Goal: Transaction & Acquisition: Purchase product/service

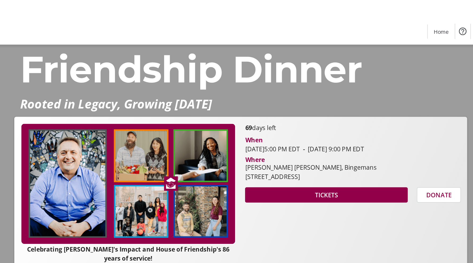
scroll to position [48, 0]
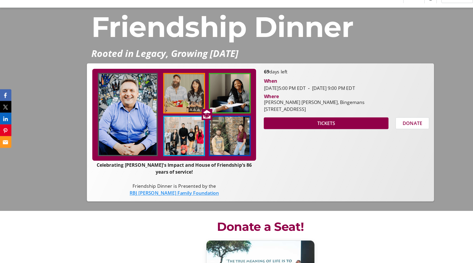
drag, startPoint x: 241, startPoint y: 116, endPoint x: 296, endPoint y: 124, distance: 55.8
click at [296, 124] on div "[PERSON_NAME][GEOGRAPHIC_DATA][PERSON_NAME], Bingemans [STREET_ADDRESS]" at bounding box center [285, 119] width 98 height 13
copy div "[PERSON_NAME][GEOGRAPHIC_DATA][PERSON_NAME], Bingemans [STREET_ADDRESS]"
click at [369, 213] on div at bounding box center [236, 83] width 473 height 263
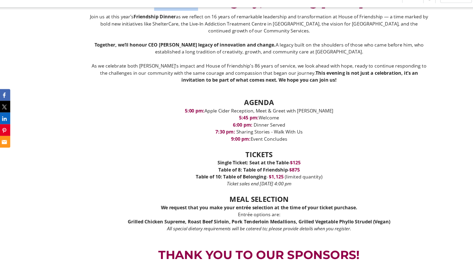
scroll to position [436, 0]
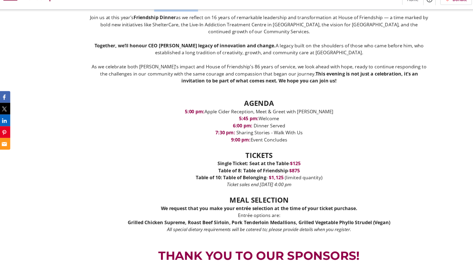
click at [376, 191] on p "Ticket sales end [DATE] 4:00 pm" at bounding box center [236, 189] width 309 height 6
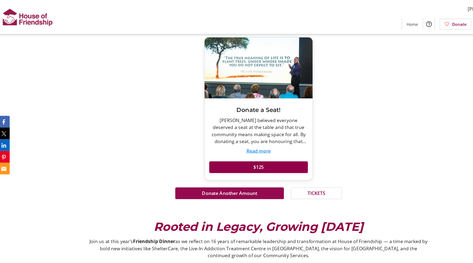
scroll to position [254, 0]
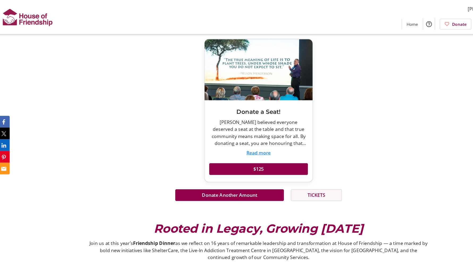
click at [288, 177] on span "TICKETS" at bounding box center [289, 177] width 16 height 6
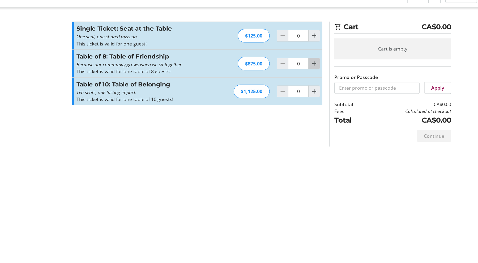
click at [287, 79] on mat-icon "Increment by one" at bounding box center [287, 82] width 6 height 6
type input "1"
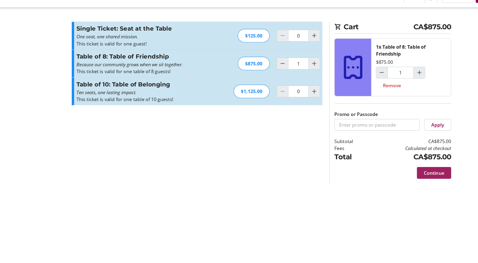
click at [396, 182] on span "Continue" at bounding box center [396, 181] width 18 height 6
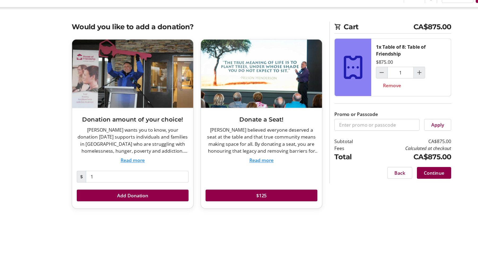
click at [126, 168] on button "Read more" at bounding box center [122, 169] width 22 height 6
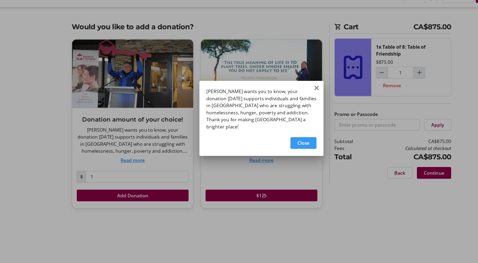
click at [288, 107] on mat-icon "Close" at bounding box center [289, 104] width 6 height 6
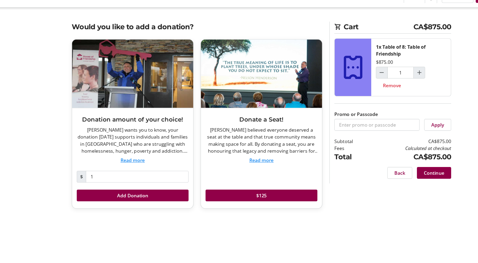
click at [235, 169] on button "Read more" at bounding box center [239, 169] width 22 height 6
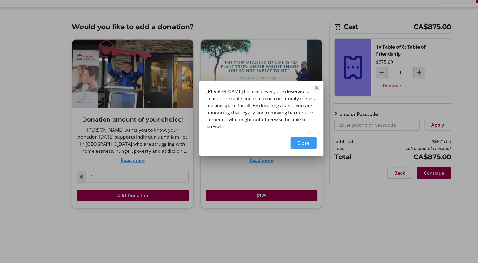
click at [289, 103] on mat-icon "Close" at bounding box center [289, 104] width 6 height 6
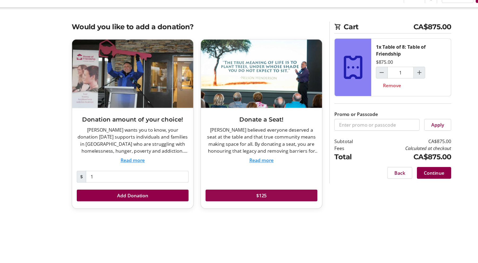
click at [247, 199] on span at bounding box center [238, 201] width 101 height 13
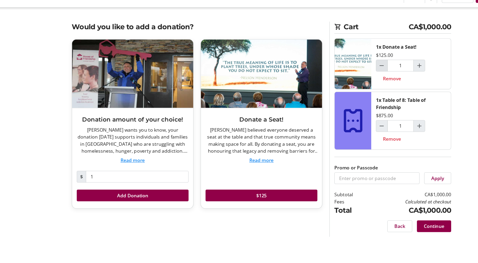
click at [347, 85] on mat-icon "Decrement by one" at bounding box center [348, 83] width 6 height 6
type input "0"
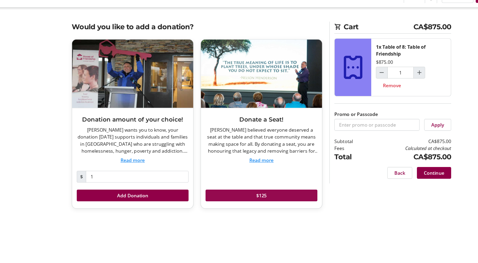
click at [233, 200] on span at bounding box center [238, 201] width 101 height 13
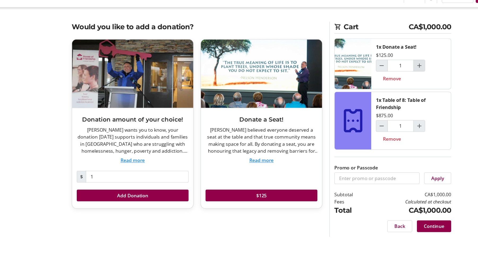
click at [382, 83] on mat-icon "Increment by one" at bounding box center [382, 83] width 6 height 6
type input "2"
click at [398, 227] on span "Continue" at bounding box center [396, 229] width 18 height 6
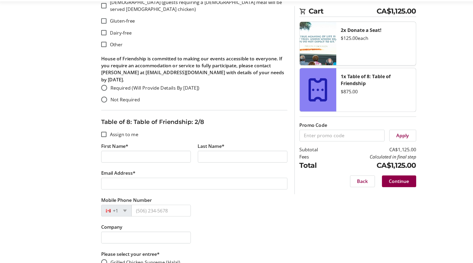
scroll to position [290, 0]
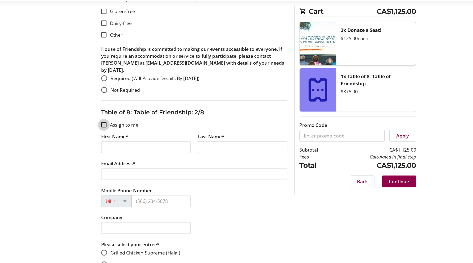
click at [97, 135] on input "Assign to me" at bounding box center [96, 137] width 5 height 5
checkbox input "true"
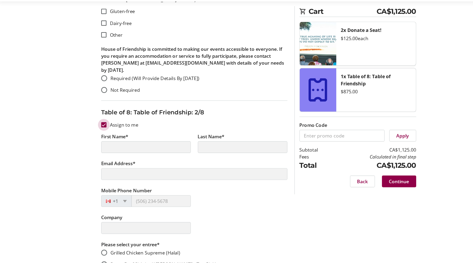
type input "[PERSON_NAME]"
type input "Jewitt"
type input "[EMAIL_ADDRESS][PERSON_NAME][DOMAIN_NAME]"
type input "[PHONE_NUMBER]"
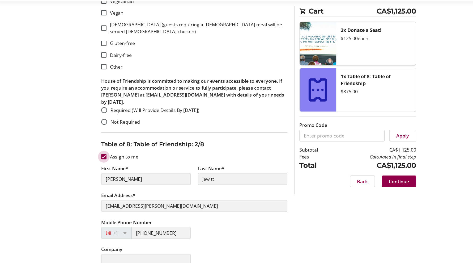
scroll to position [261, 0]
click at [99, 160] on div at bounding box center [96, 166] width 13 height 13
checkbox input "false"
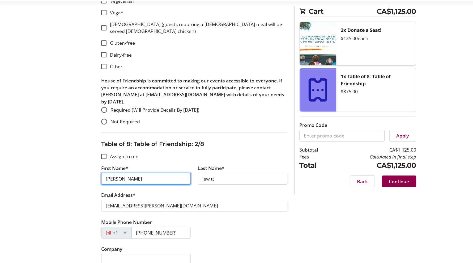
click at [123, 181] on input "[PERSON_NAME]" at bounding box center [134, 186] width 81 height 11
type input "Len"
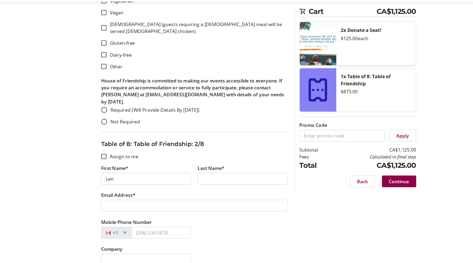
click at [250, 222] on div "Mobile Phone Number +1" at bounding box center [178, 234] width 175 height 24
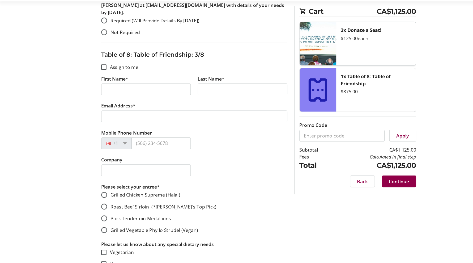
scroll to position [652, 0]
click at [98, 82] on input "Assign to me" at bounding box center [96, 84] width 5 height 5
checkbox input "true"
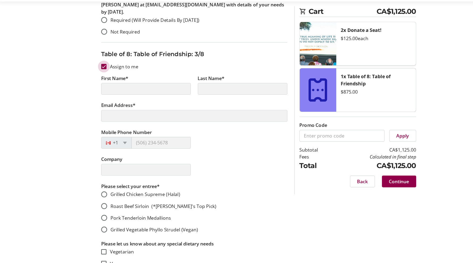
type input "[PERSON_NAME]"
type input "Jewitt"
type input "[EMAIL_ADDRESS][PERSON_NAME][DOMAIN_NAME]"
type input "[PHONE_NUMBER]"
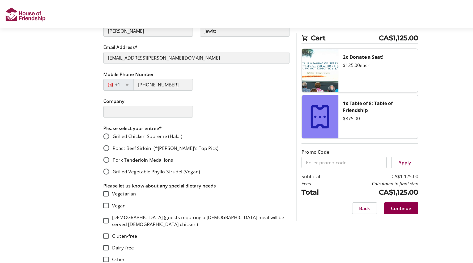
scroll to position [728, 0]
